Goal: Task Accomplishment & Management: Use online tool/utility

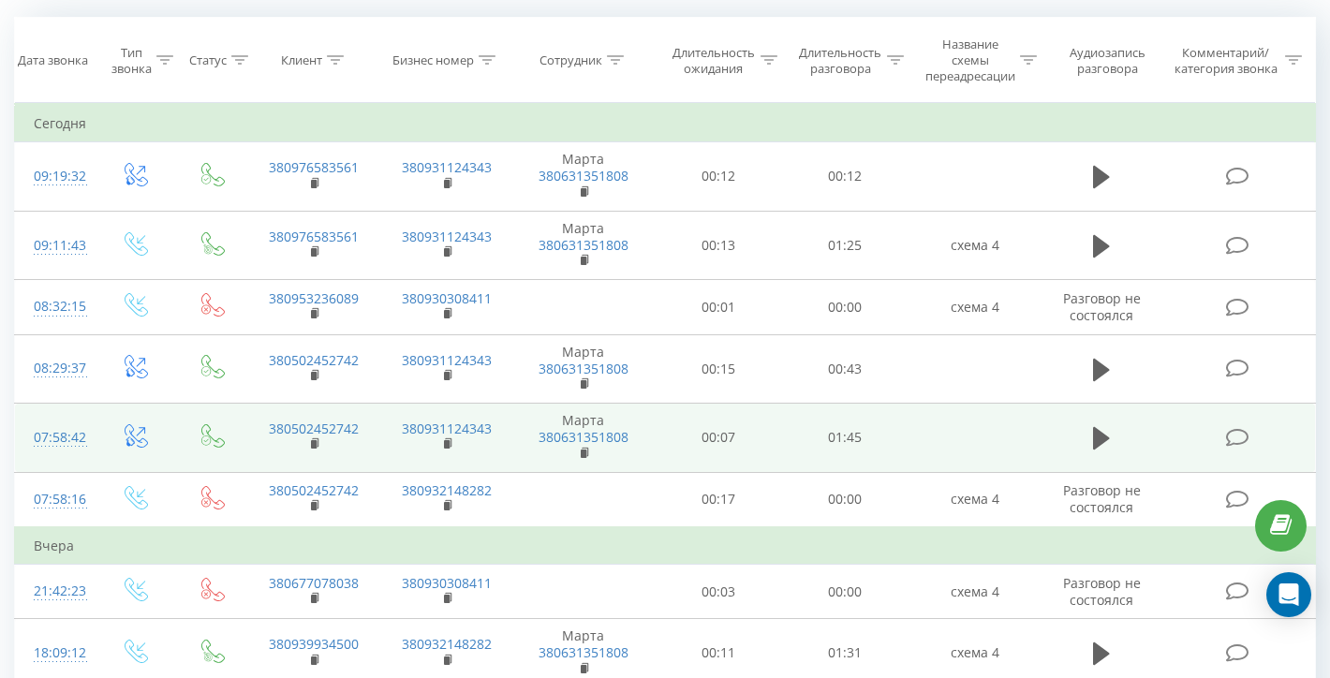
scroll to position [148, 0]
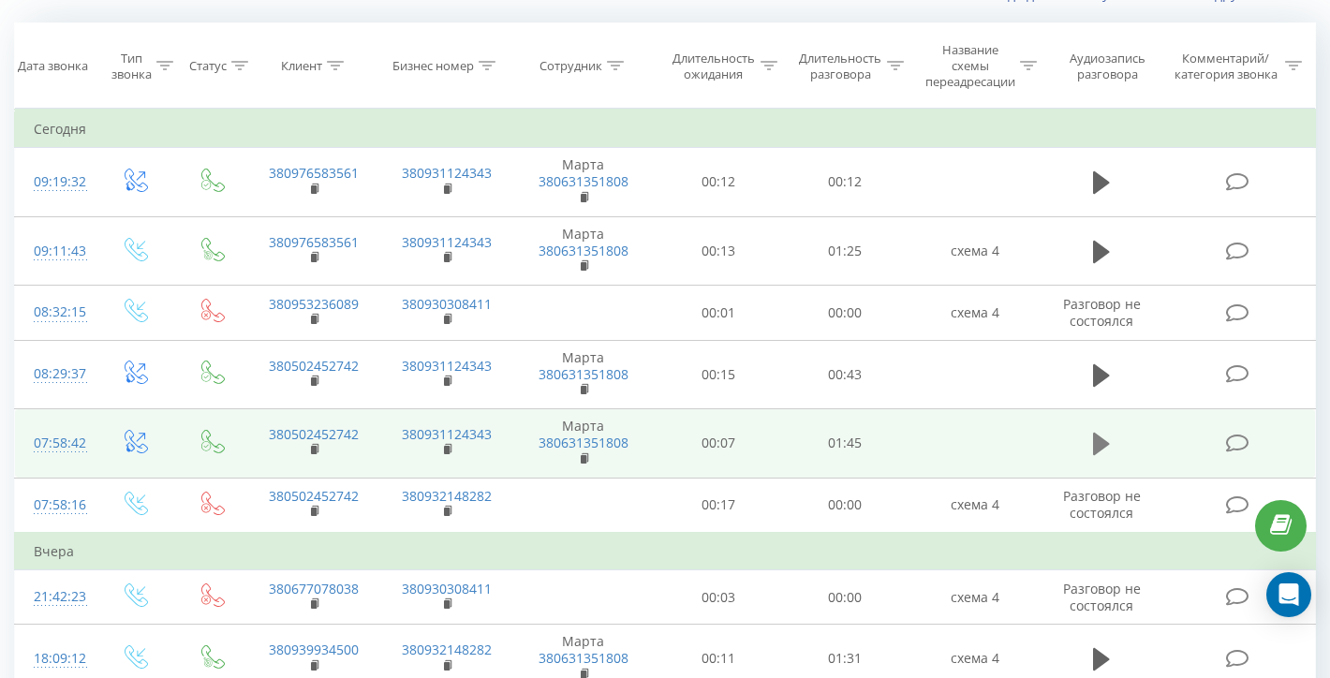
click at [1096, 455] on icon at bounding box center [1101, 444] width 17 height 22
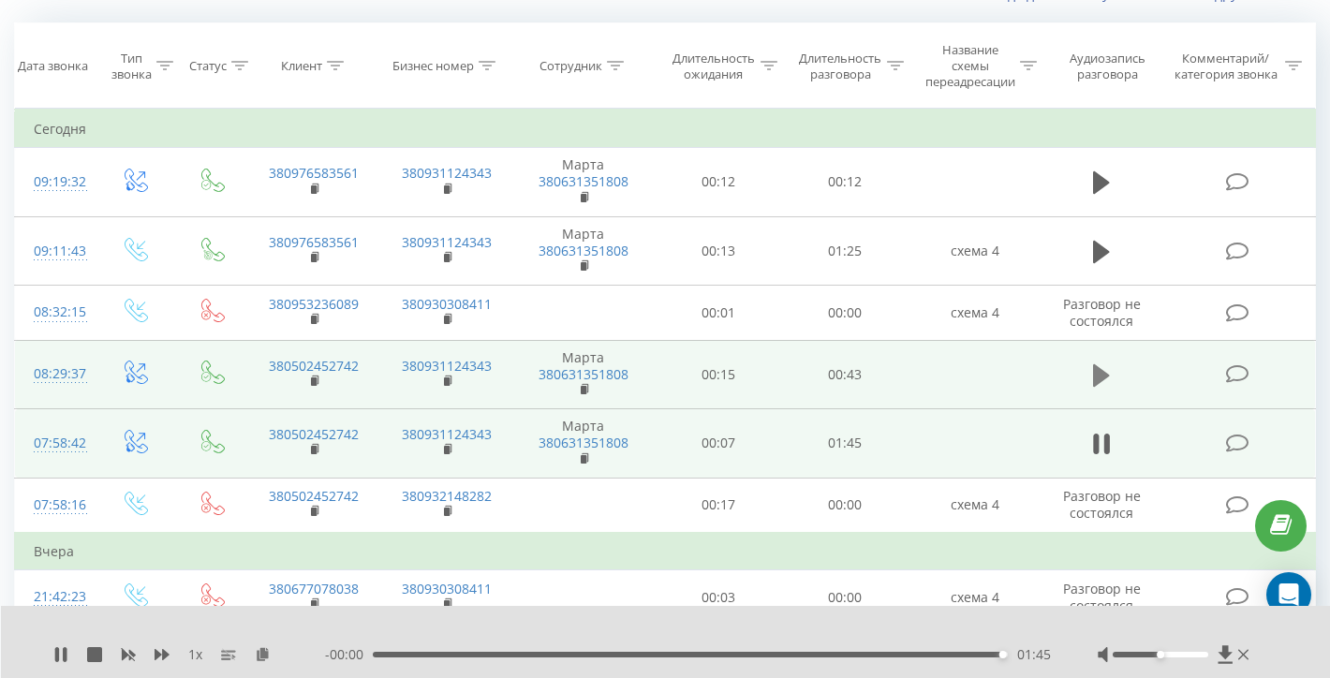
click at [1099, 387] on icon at bounding box center [1101, 375] width 17 height 22
drag, startPoint x: 369, startPoint y: 360, endPoint x: 284, endPoint y: 359, distance: 85.2
click at [284, 359] on td "380502452742" at bounding box center [314, 374] width 132 height 69
copy link "0502452742"
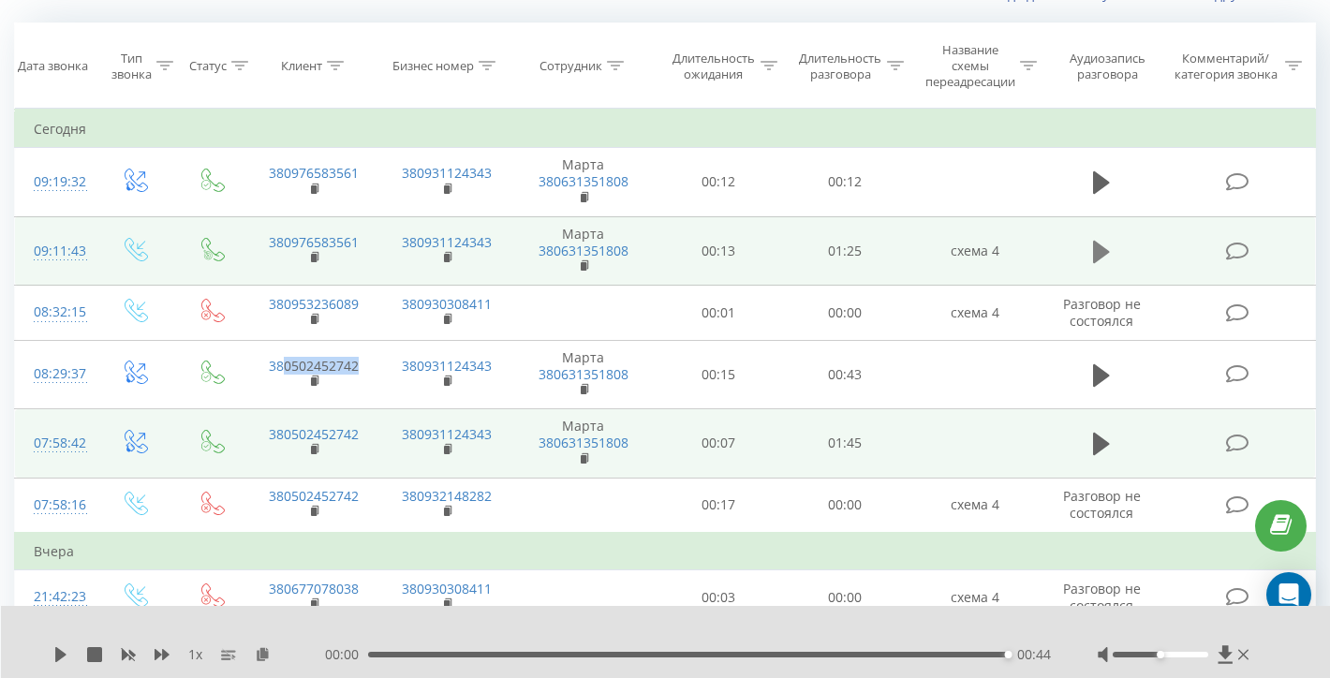
click at [1097, 263] on icon at bounding box center [1101, 252] width 17 height 22
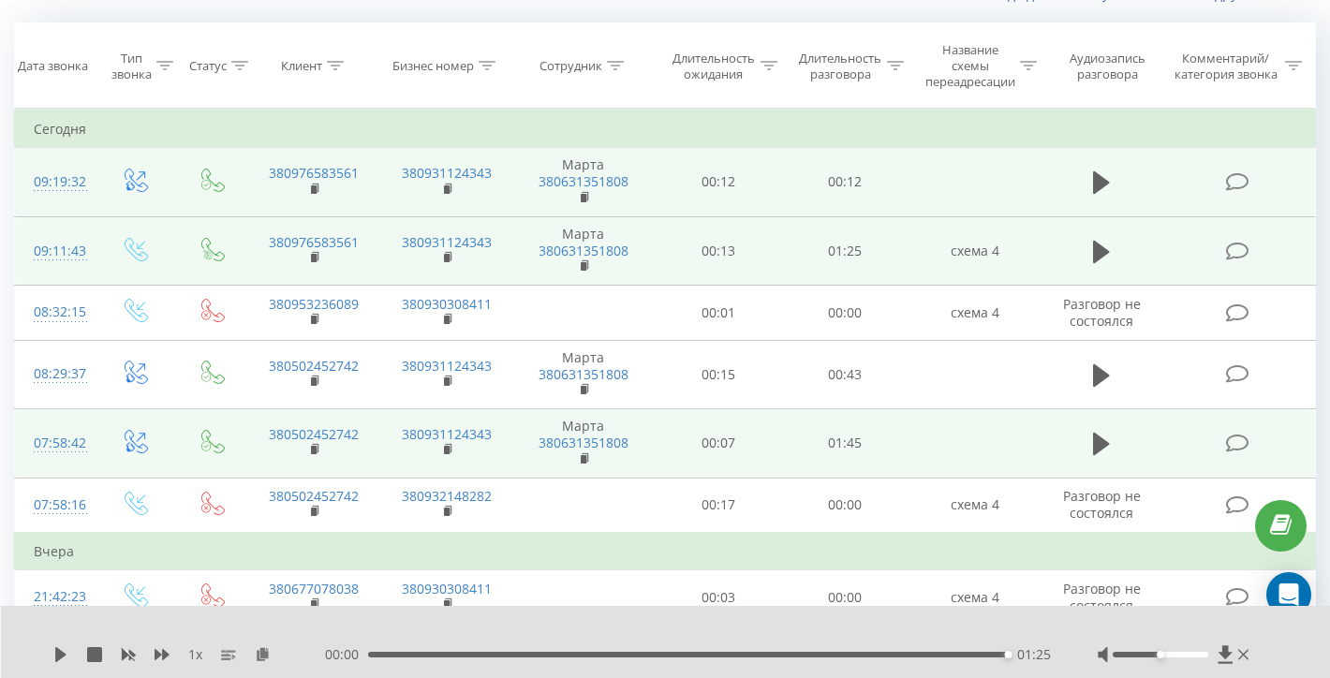
click at [1093, 195] on span at bounding box center [1101, 191] width 28 height 18
click at [1093, 179] on icon at bounding box center [1101, 182] width 17 height 26
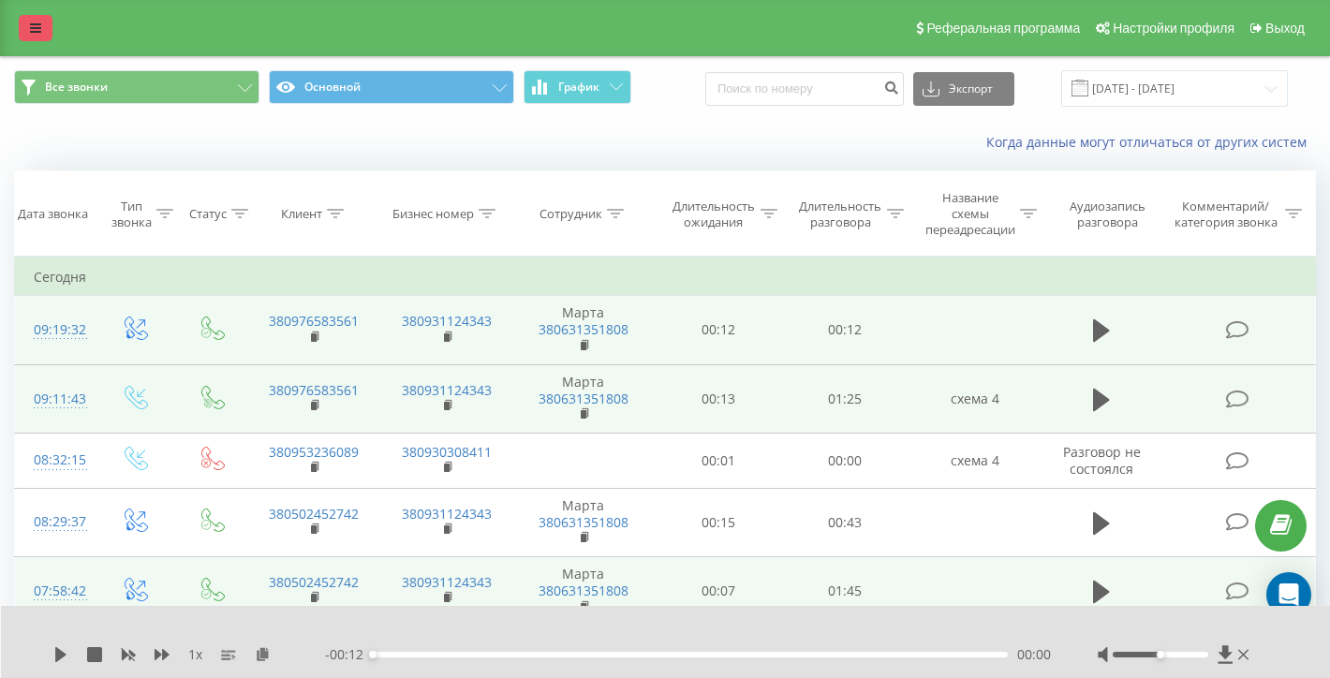
scroll to position [0, 0]
click at [47, 16] on link at bounding box center [36, 28] width 34 height 26
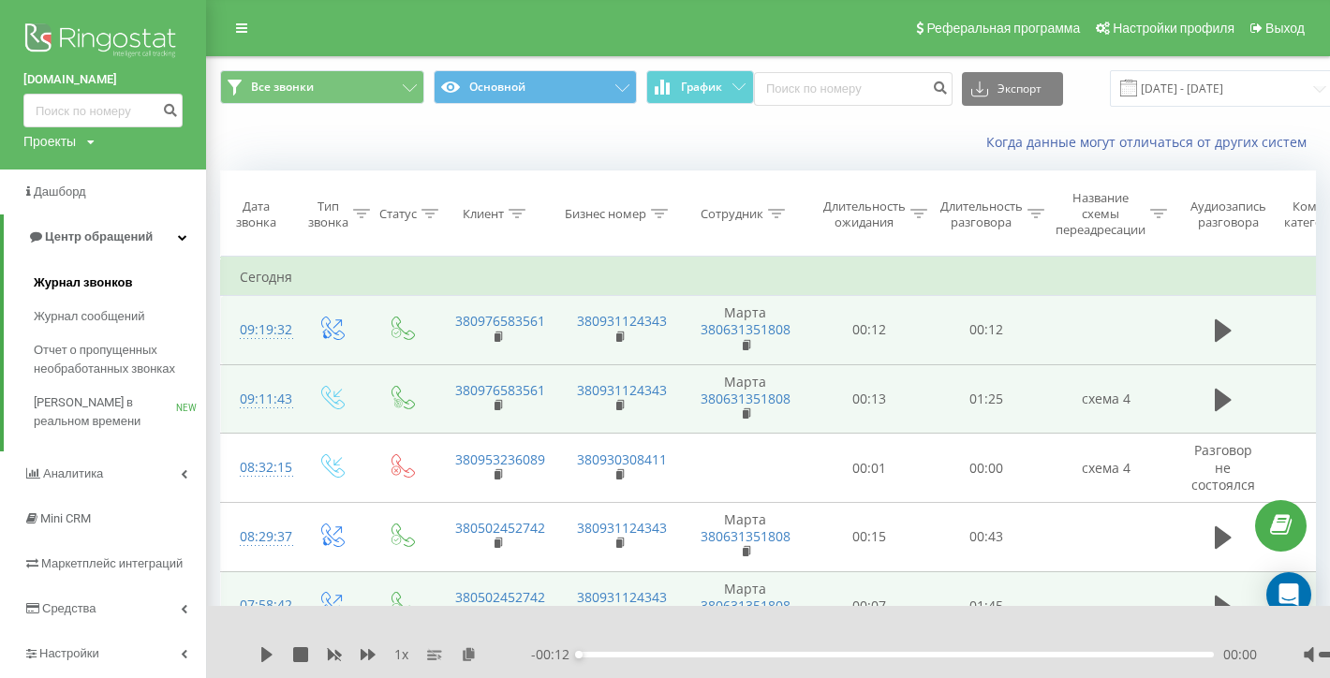
click at [91, 273] on span "Журнал звонков" at bounding box center [83, 282] width 98 height 19
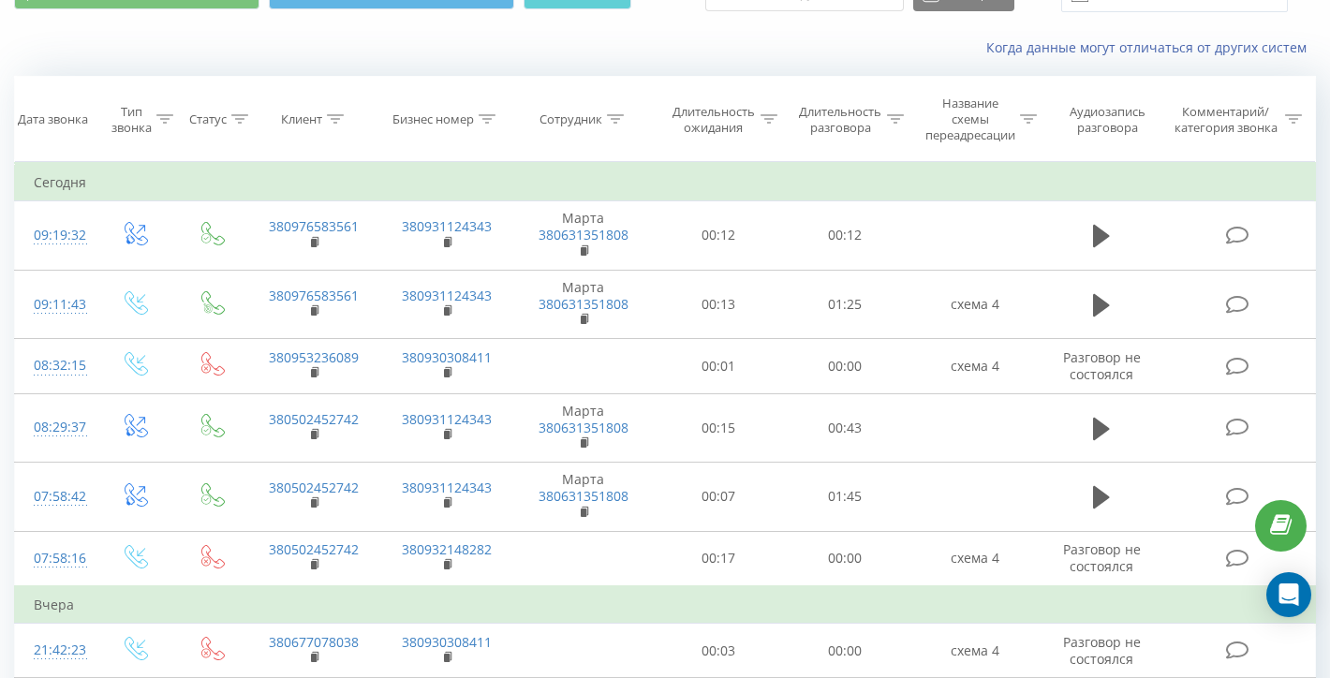
scroll to position [104, 0]
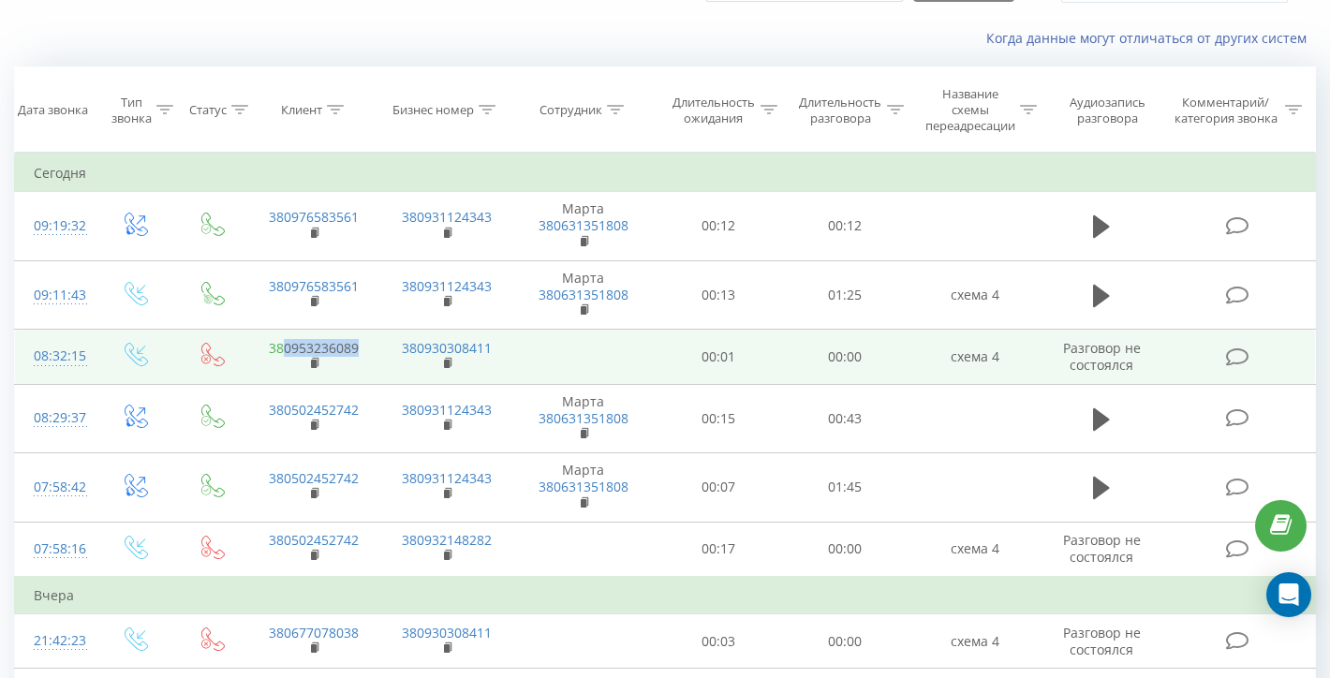
drag, startPoint x: 361, startPoint y: 365, endPoint x: 286, endPoint y: 360, distance: 76.0
click at [286, 360] on td "380953236089" at bounding box center [314, 357] width 132 height 54
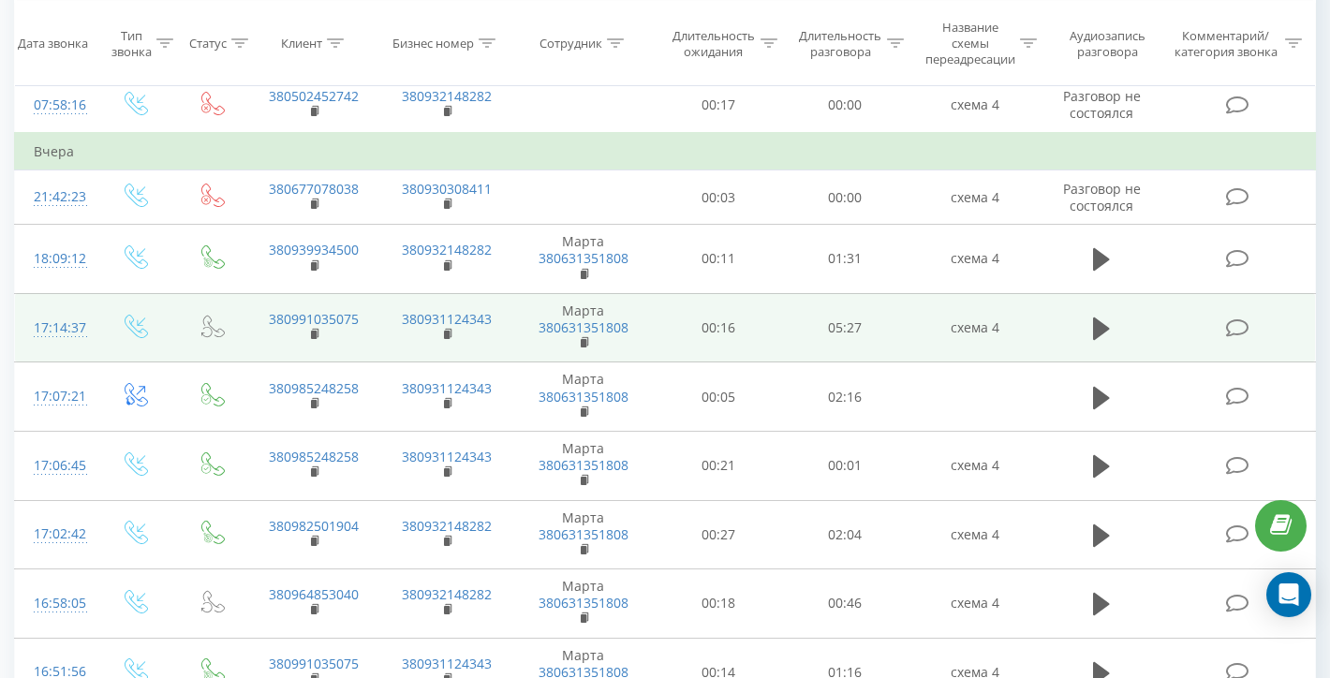
scroll to position [185, 0]
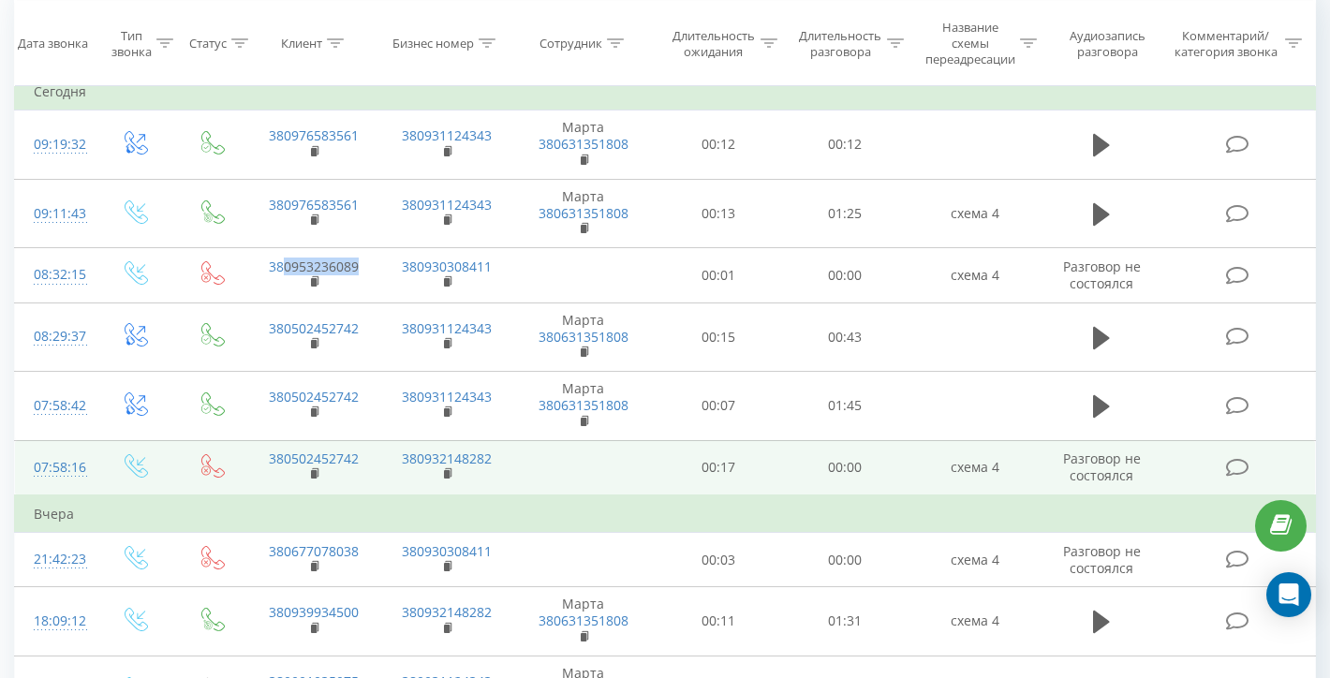
copy link "0953236089"
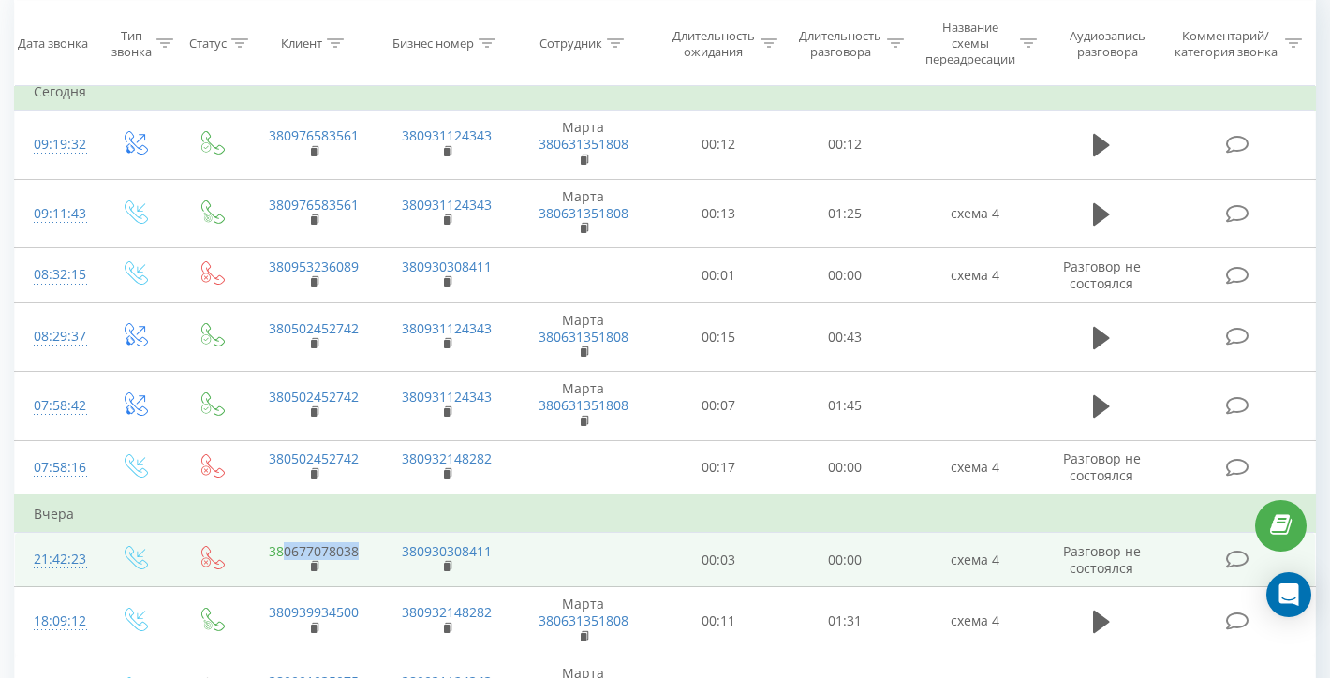
drag, startPoint x: 367, startPoint y: 562, endPoint x: 287, endPoint y: 562, distance: 79.6
click at [287, 562] on td "380677078038" at bounding box center [314, 560] width 132 height 54
copy link "0677078038"
